Goal: Information Seeking & Learning: Understand process/instructions

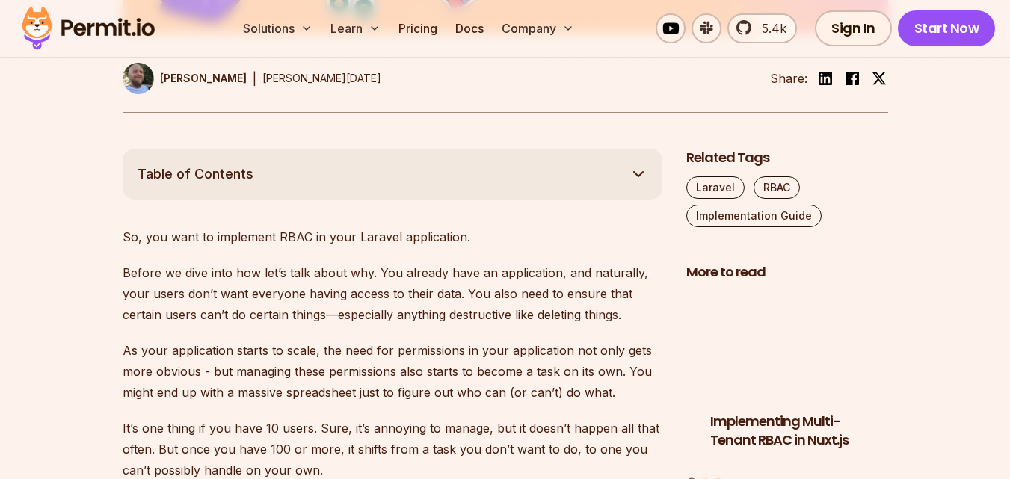
scroll to position [822, 0]
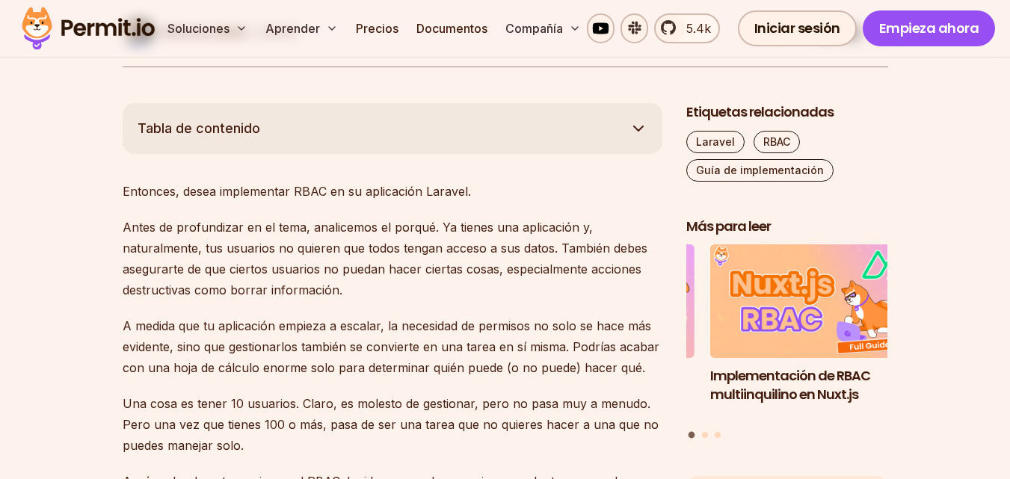
click at [331, 253] on font "Antes de profundizar en el tema, analicemos el porqué. Ya tienes una aplicación…" at bounding box center [385, 259] width 525 height 78
click at [268, 285] on font "Antes de profundizar en el tema, analicemos el porqué. Ya tienes una aplicación…" at bounding box center [385, 259] width 525 height 78
click at [213, 273] on font "Antes de profundizar en el tema, analicemos el porqué. Ya tienes una aplicación…" at bounding box center [385, 259] width 525 height 78
click at [168, 271] on font "Antes de profundizar en el tema, analicemos el porqué. Ya tienes una aplicación…" at bounding box center [385, 259] width 525 height 78
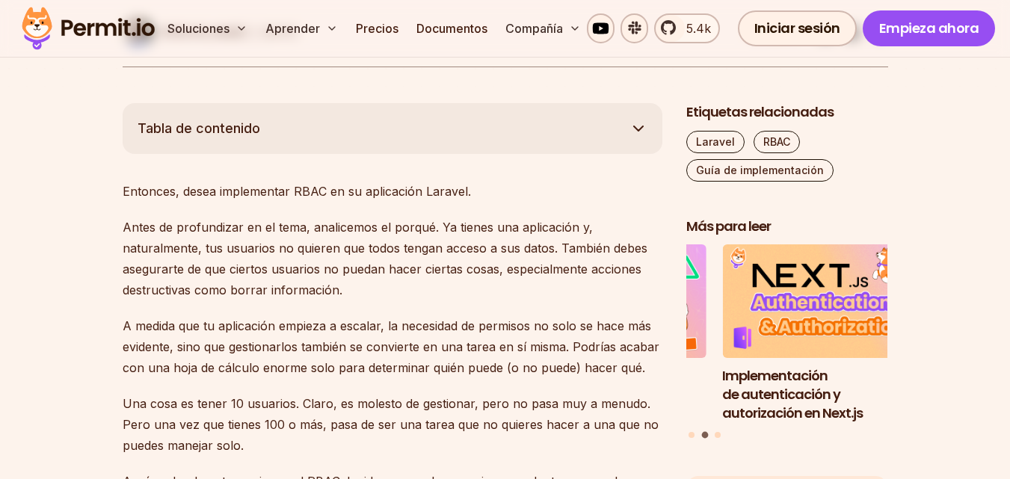
click at [356, 268] on font "Antes de profundizar en el tema, analicemos el porqué. Ya tienes una aplicación…" at bounding box center [385, 259] width 525 height 78
click at [258, 266] on font "Antes de profundizar en el tema, analicemos el porqué. Ya tienes una aplicación…" at bounding box center [385, 259] width 525 height 78
click at [461, 264] on font "Antes de profundizar en el tema, analicemos el porqué. Ya tienes una aplicación…" at bounding box center [385, 259] width 525 height 78
click at [244, 296] on font "Antes de profundizar en el tema, analicemos el porqué. Ya tienes una aplicación…" at bounding box center [385, 259] width 525 height 78
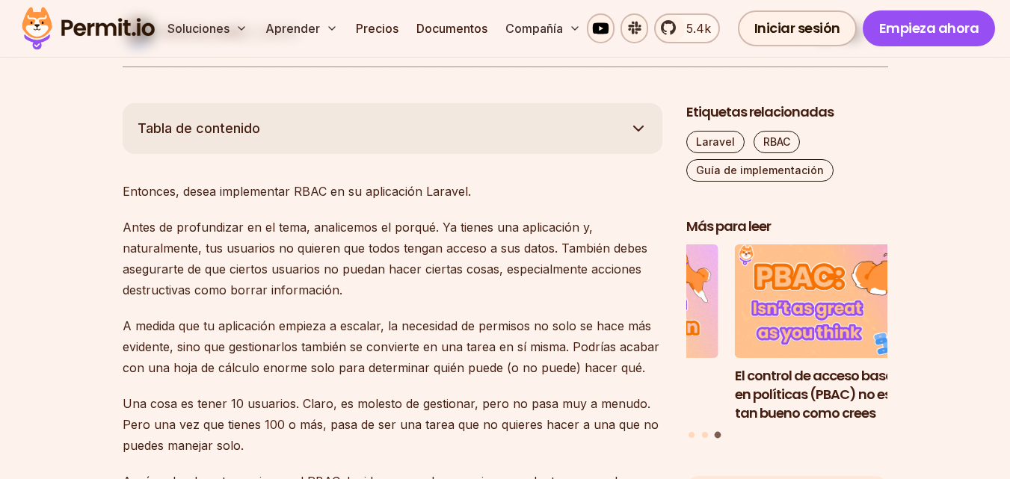
click at [321, 296] on font "Antes de profundizar en el tema, analicemos el porqué. Ya tienes una aplicación…" at bounding box center [385, 259] width 525 height 78
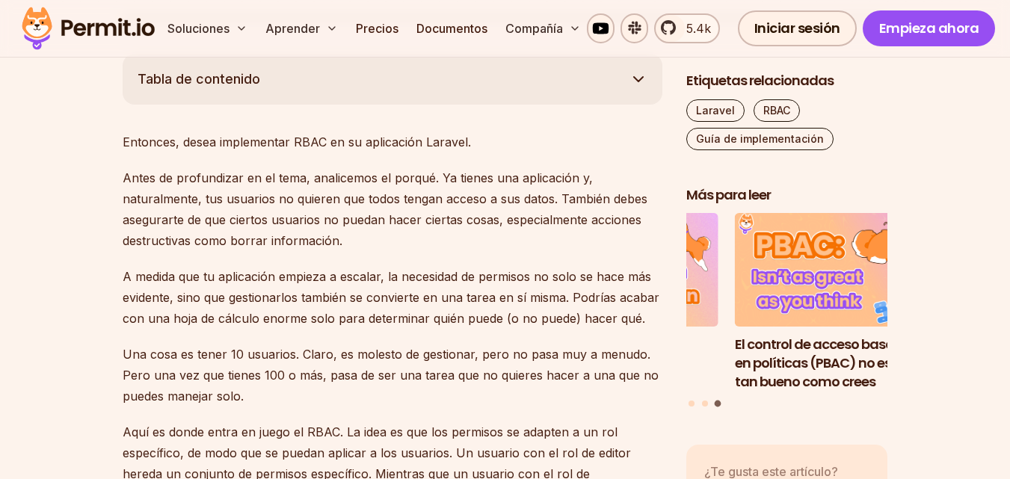
scroll to position [972, 0]
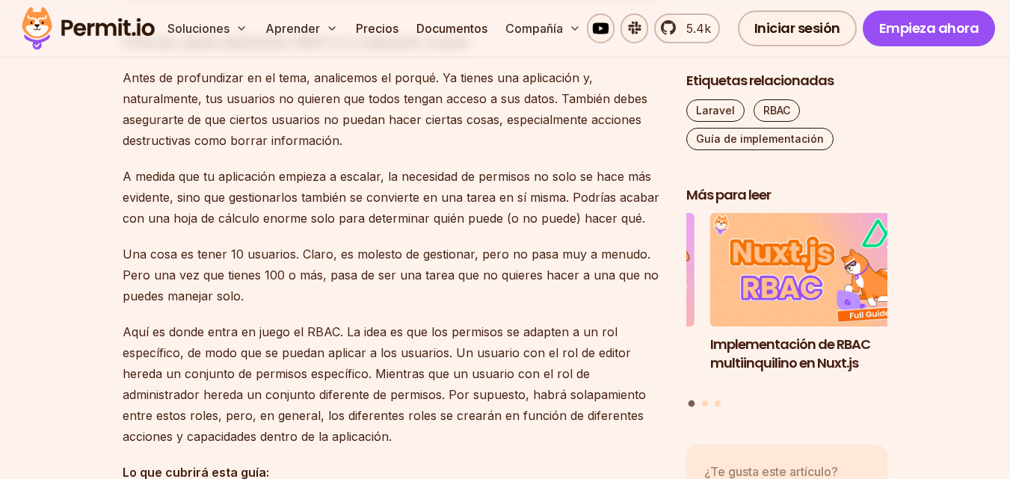
click at [345, 287] on p "Una cosa es tener 10 usuarios. Claro, es molesto de gestionar, pero no pasa muy…" at bounding box center [393, 275] width 540 height 63
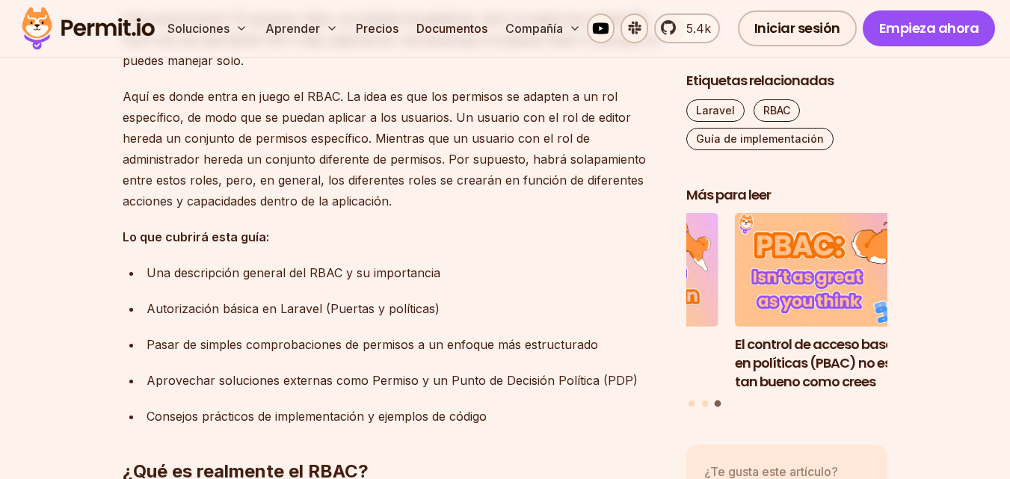
scroll to position [1270, 0]
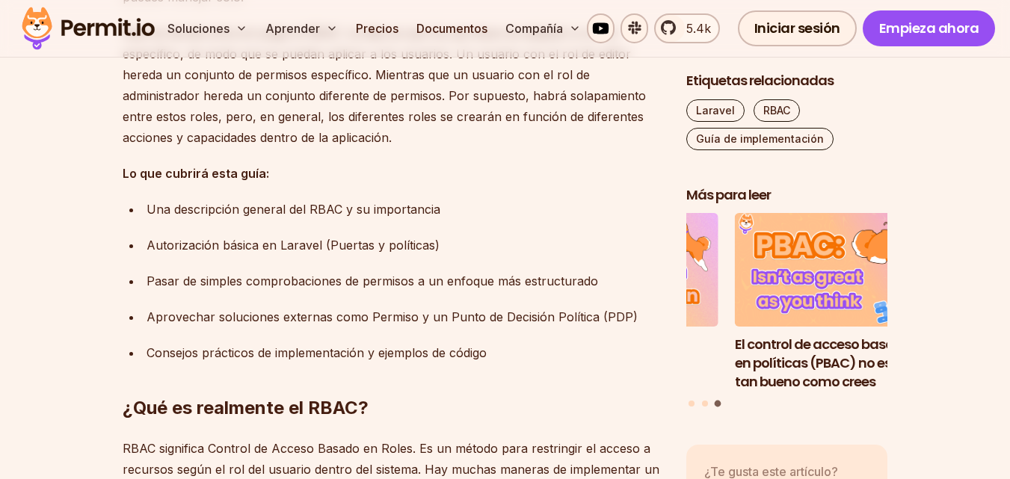
click at [193, 242] on font "Autorización básica en Laravel (Puertas y políticas)" at bounding box center [292, 245] width 293 height 15
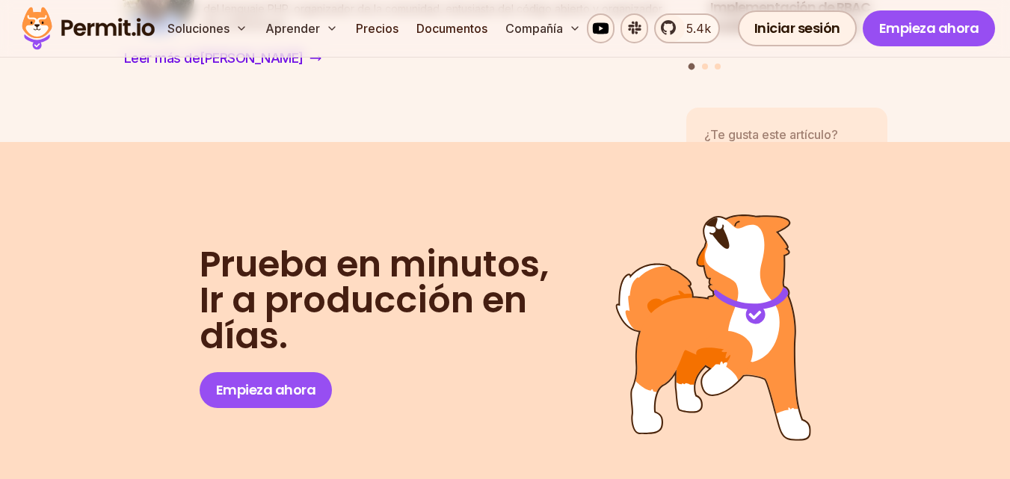
scroll to position [6427, 0]
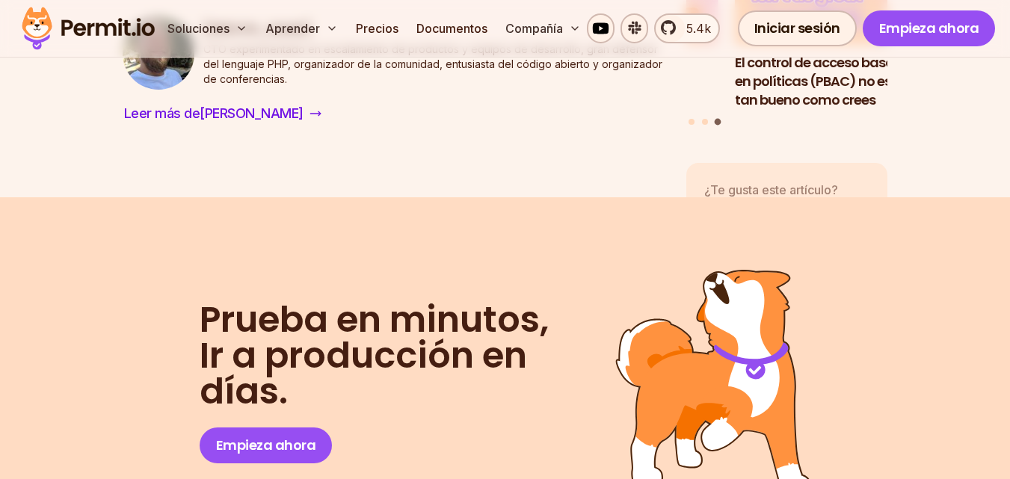
drag, startPoint x: 446, startPoint y: 194, endPoint x: 471, endPoint y: 224, distance: 39.3
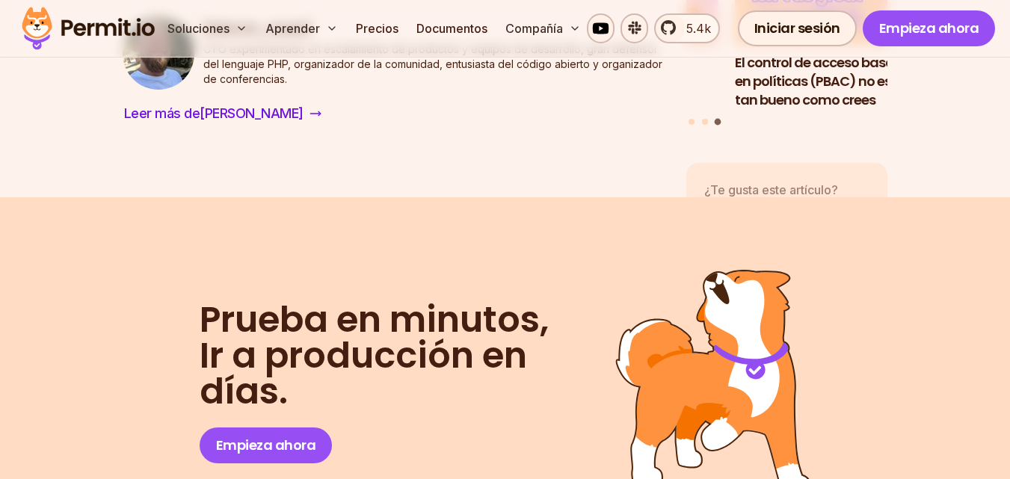
drag, startPoint x: 158, startPoint y: 215, endPoint x: 267, endPoint y: 214, distance: 109.1
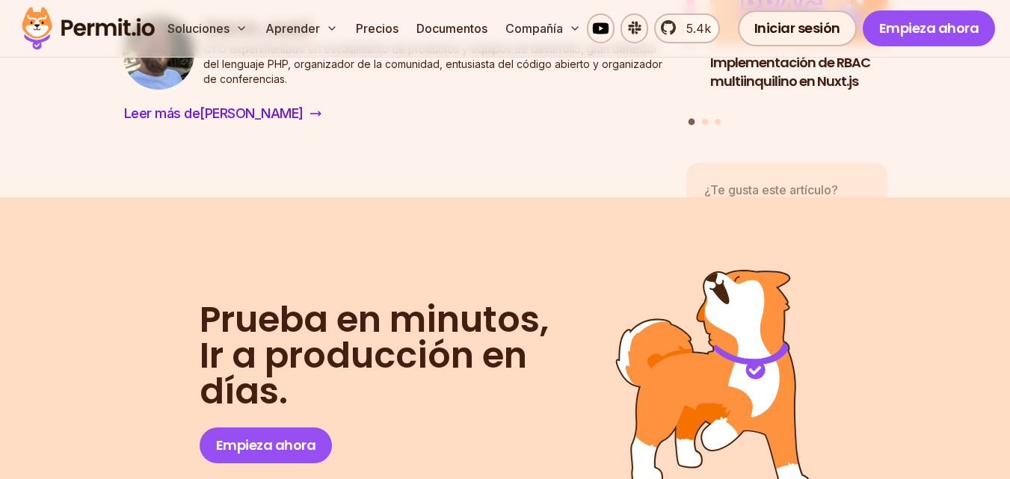
drag, startPoint x: 599, startPoint y: 175, endPoint x: 269, endPoint y: 217, distance: 333.1
drag, startPoint x: 525, startPoint y: 180, endPoint x: 668, endPoint y: 167, distance: 144.1
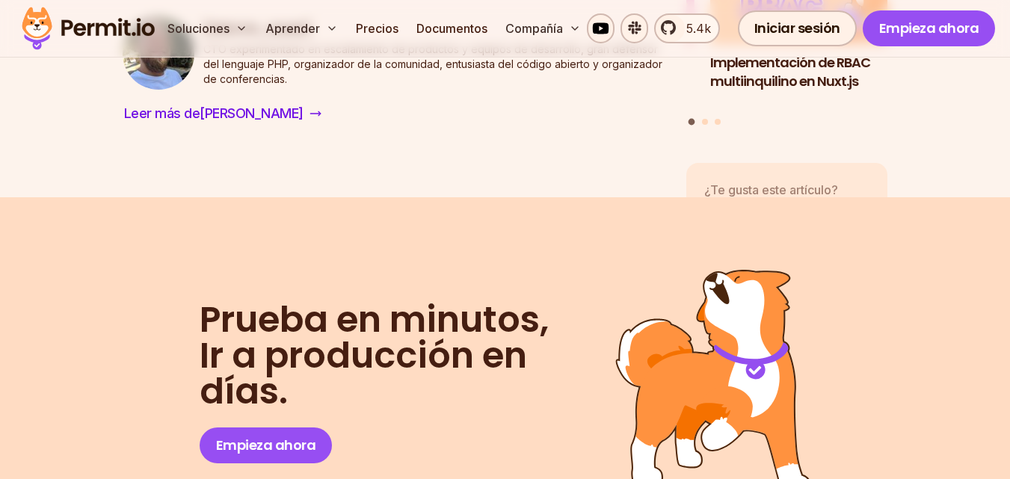
drag, startPoint x: 600, startPoint y: 170, endPoint x: 260, endPoint y: 214, distance: 342.9
